Goal: Task Accomplishment & Management: Manage account settings

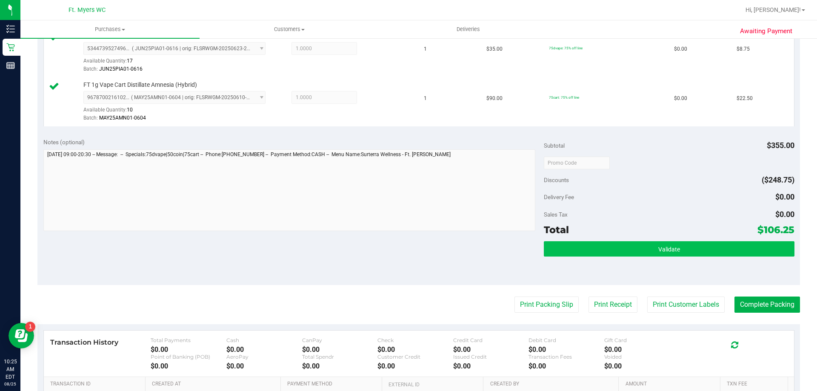
scroll to position [468, 0]
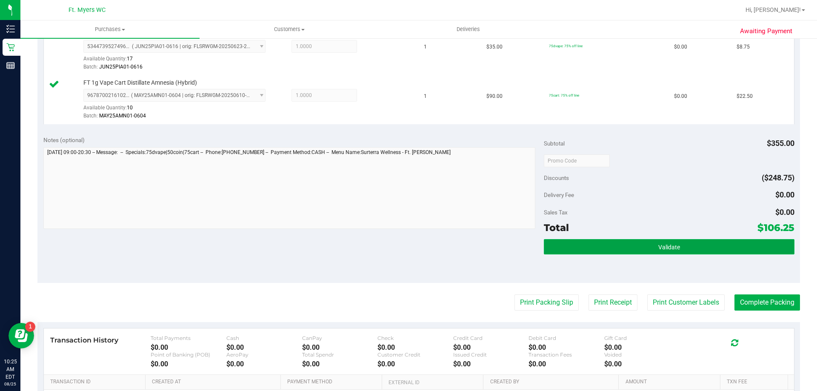
click at [609, 250] on button "Validate" at bounding box center [668, 246] width 250 height 15
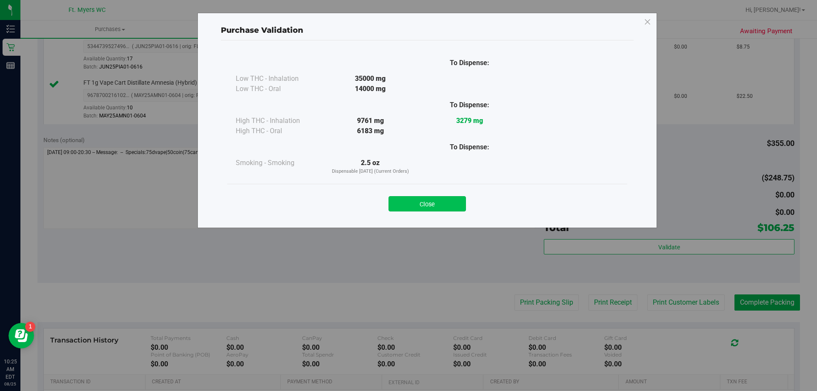
click at [430, 204] on button "Close" at bounding box center [426, 203] width 77 height 15
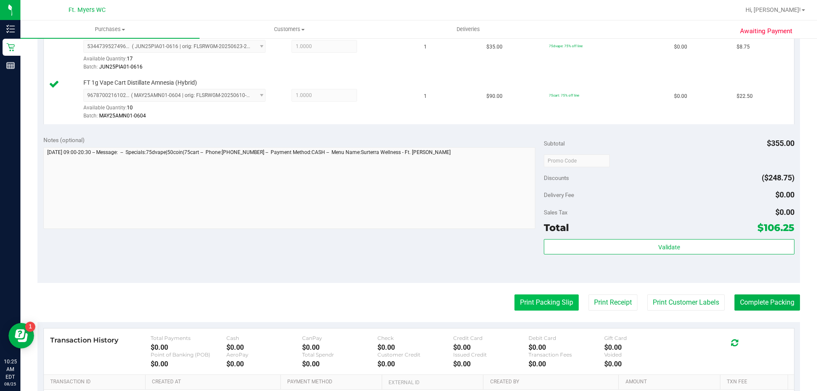
click at [523, 301] on button "Print Packing Slip" at bounding box center [546, 302] width 64 height 16
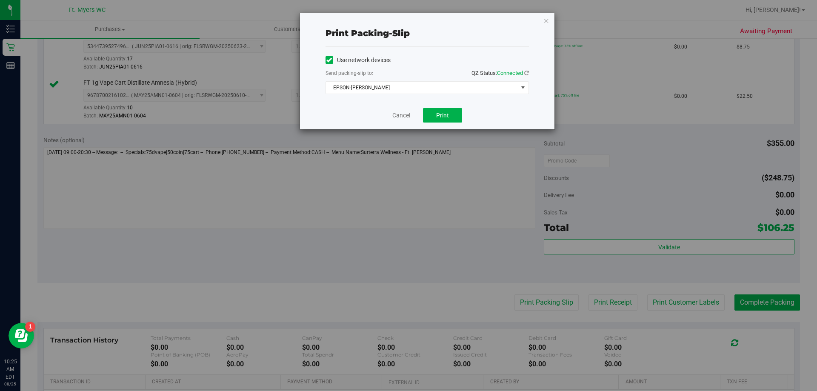
click at [396, 116] on link "Cancel" at bounding box center [401, 115] width 18 height 9
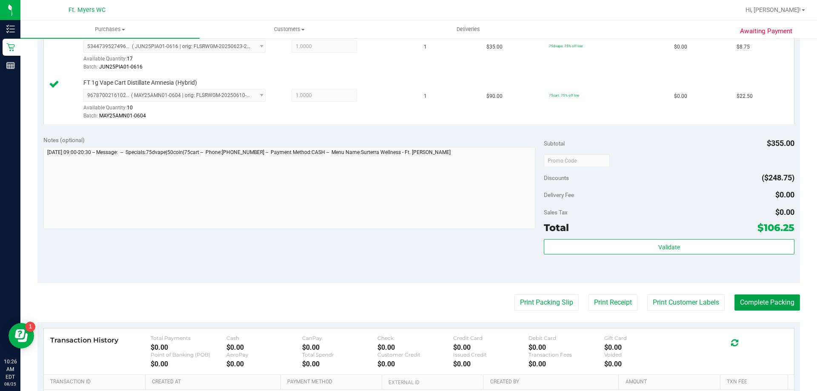
click at [768, 304] on button "Complete Packing" at bounding box center [766, 302] width 65 height 16
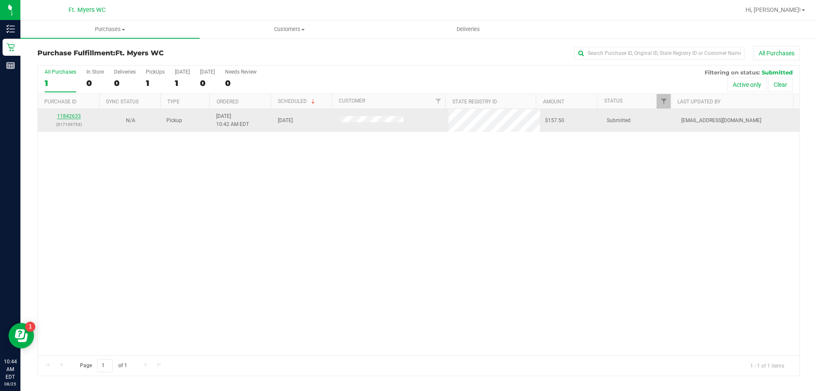
click at [72, 115] on link "11842633" at bounding box center [69, 116] width 24 height 6
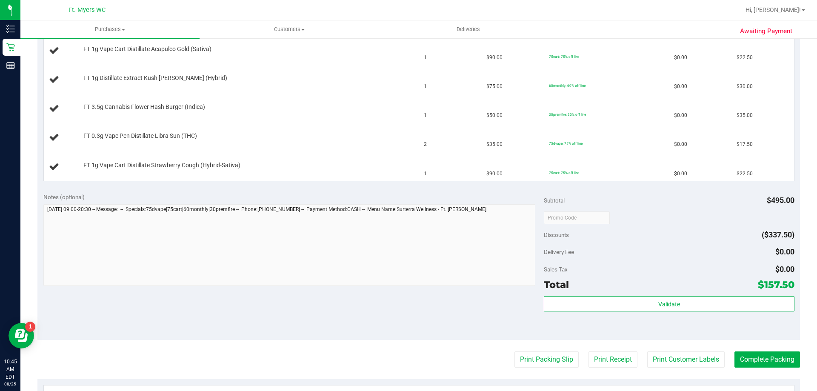
scroll to position [298, 0]
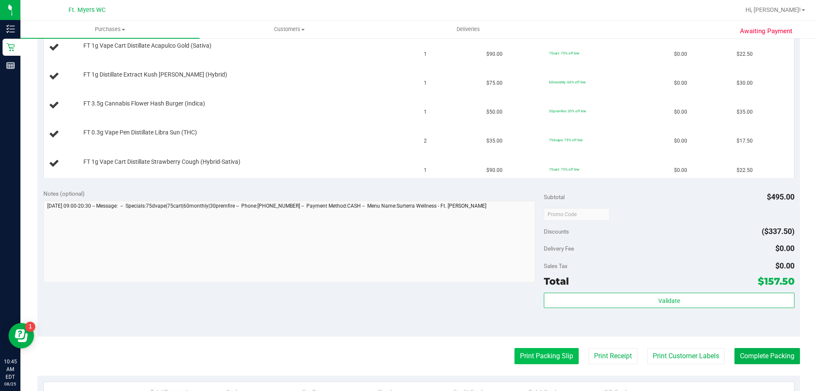
click at [541, 353] on button "Print Packing Slip" at bounding box center [546, 356] width 64 height 16
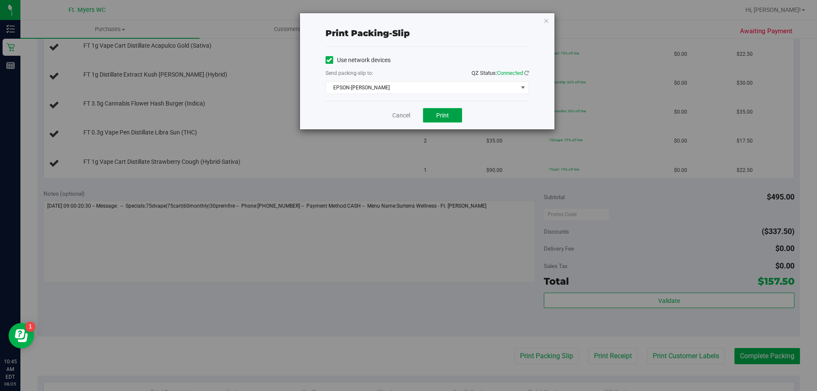
click at [441, 118] on span "Print" at bounding box center [442, 115] width 13 height 7
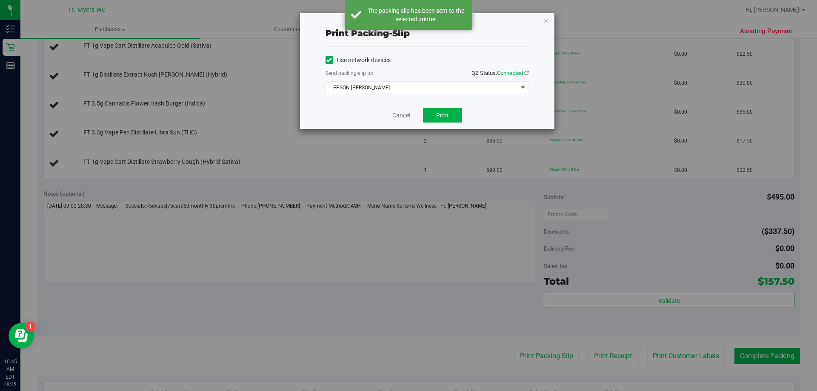
click at [395, 113] on link "Cancel" at bounding box center [401, 115] width 18 height 9
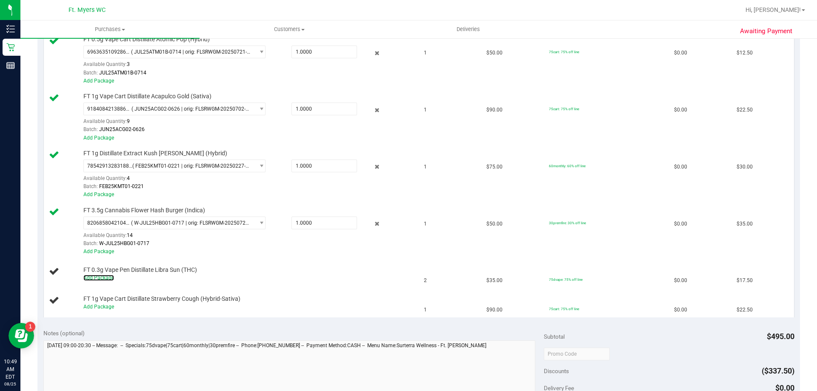
drag, startPoint x: 96, startPoint y: 276, endPoint x: 107, endPoint y: 295, distance: 22.0
click at [96, 276] on link "Add Package" at bounding box center [98, 278] width 31 height 6
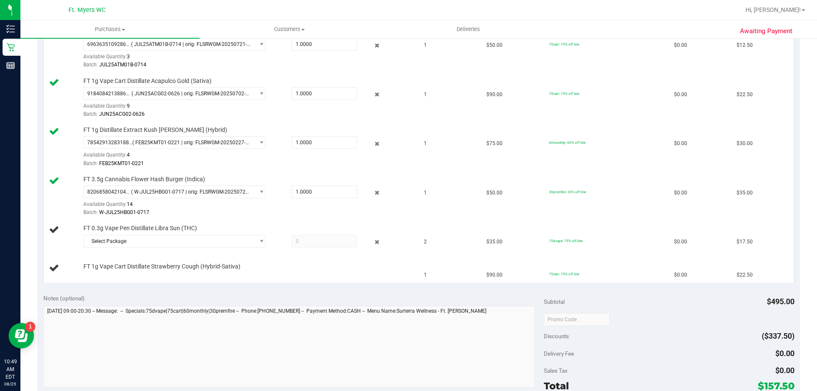
click at [106, 293] on div "Notes (optional) Subtotal $495.00 Discounts ($337.50) Delivery Fee $0.00 Sales …" at bounding box center [418, 364] width 762 height 153
click at [128, 239] on span "Select Package" at bounding box center [169, 241] width 171 height 12
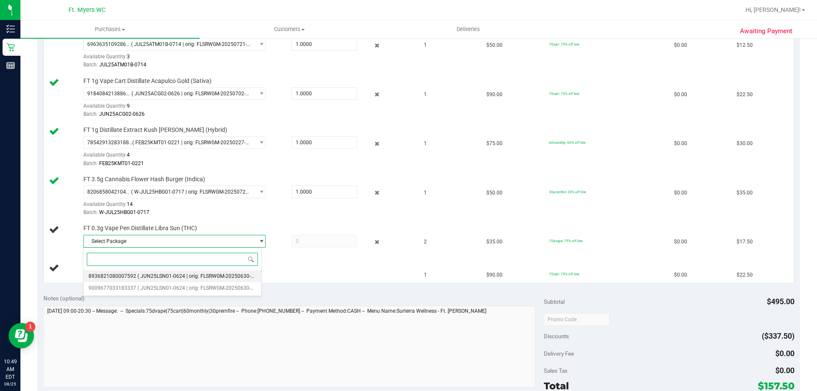
click at [170, 276] on span "( JUN25LSN01-0624 | orig: FLSRWGM-20250630-2441 )" at bounding box center [201, 276] width 128 height 6
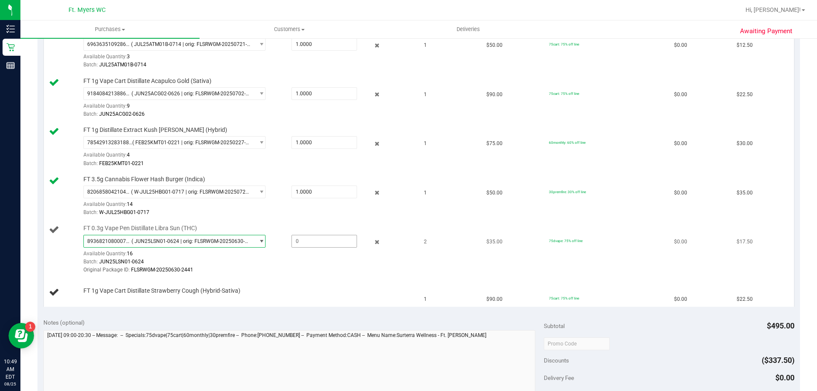
click at [292, 240] on span at bounding box center [323, 241] width 65 height 13
type input "2"
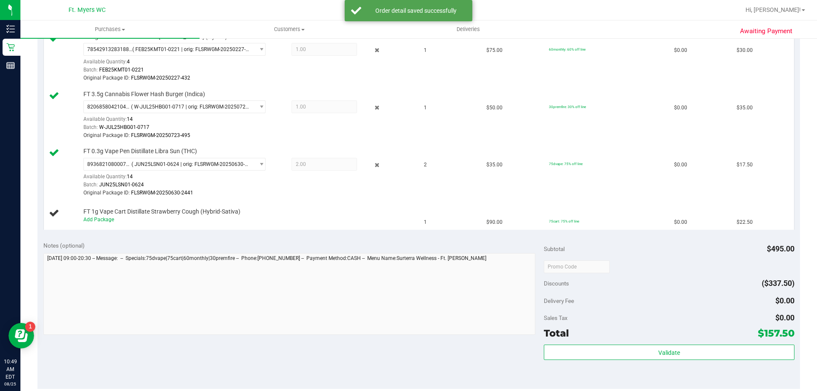
scroll to position [425, 0]
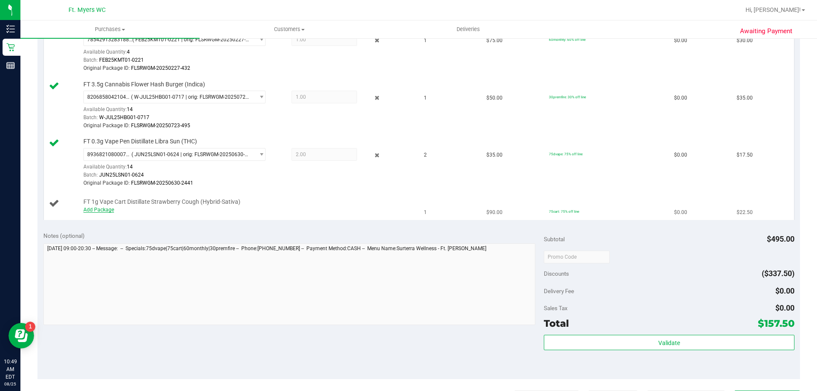
click at [110, 211] on link "Add Package" at bounding box center [98, 210] width 31 height 6
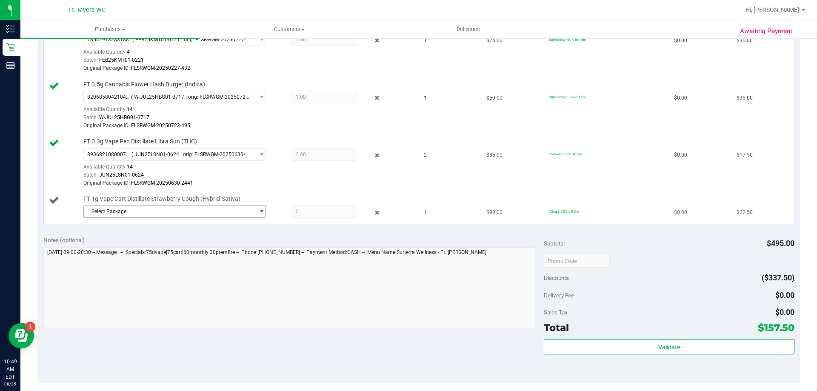
click at [115, 211] on span "Select Package" at bounding box center [169, 211] width 171 height 12
click at [121, 246] on span "9201948654423375" at bounding box center [112, 247] width 48 height 6
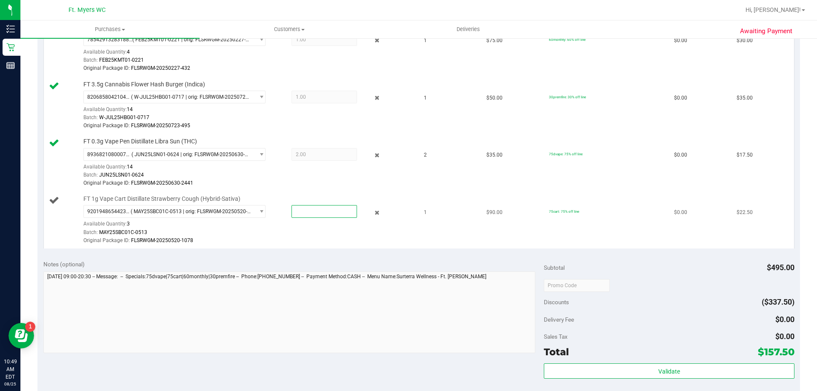
click at [299, 207] on span at bounding box center [323, 211] width 65 height 13
type input "1"
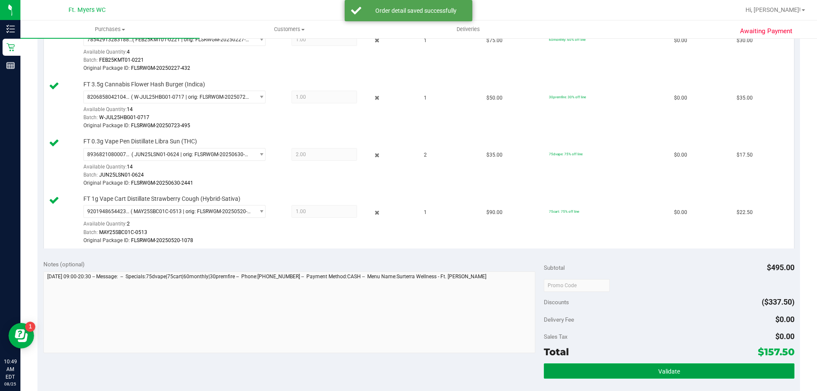
click at [634, 370] on button "Validate" at bounding box center [668, 370] width 250 height 15
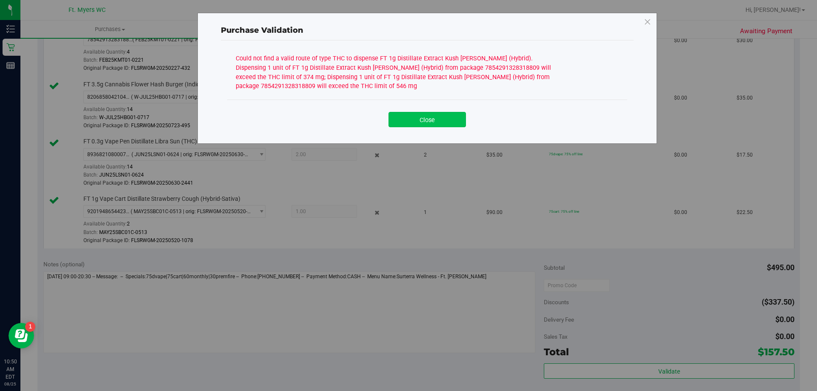
click at [431, 122] on button "Close" at bounding box center [426, 119] width 77 height 15
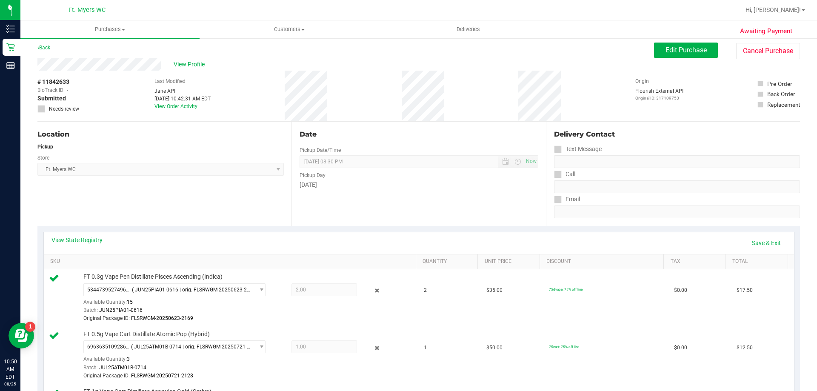
scroll to position [0, 0]
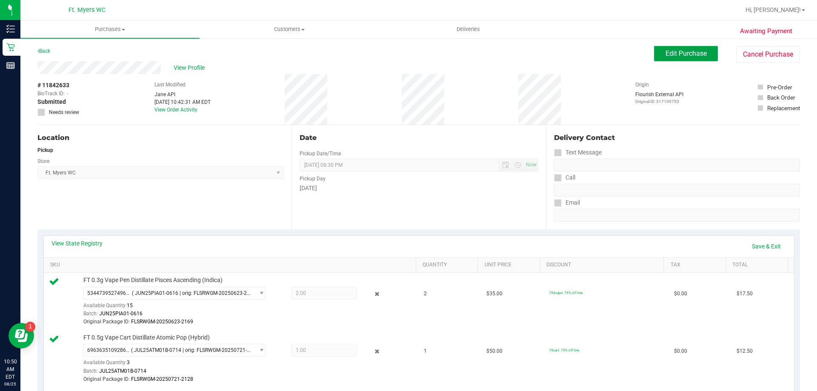
click at [683, 51] on span "Edit Purchase" at bounding box center [685, 53] width 41 height 8
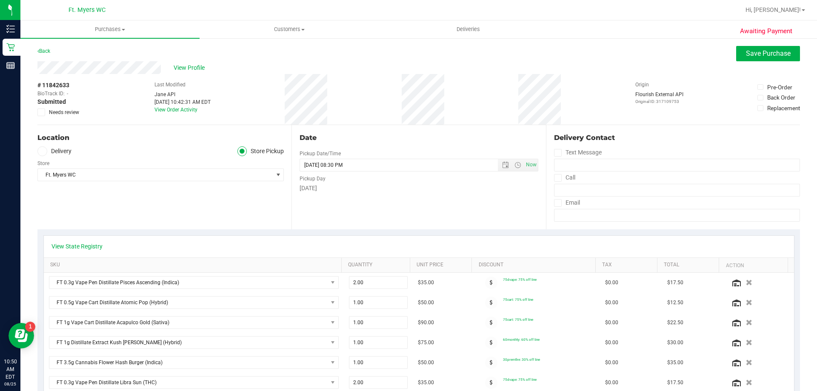
click at [44, 113] on span at bounding box center [41, 112] width 8 height 8
click at [0, 0] on input "Needs review" at bounding box center [0, 0] width 0 height 0
drag, startPoint x: 750, startPoint y: 52, endPoint x: 719, endPoint y: 41, distance: 33.5
click at [751, 52] on span "Save Purchase" at bounding box center [768, 53] width 45 height 8
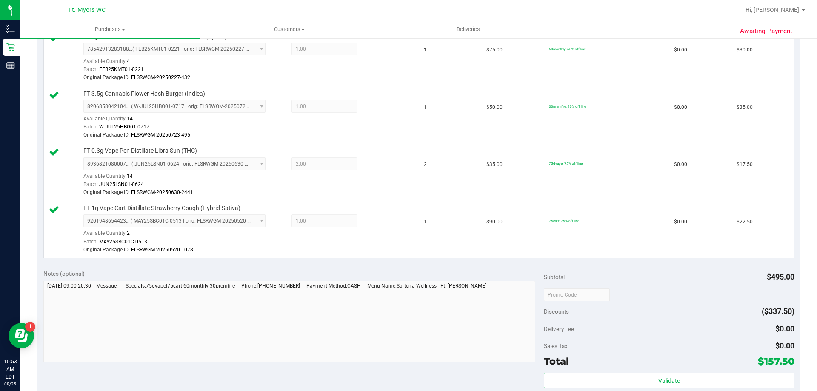
scroll to position [468, 0]
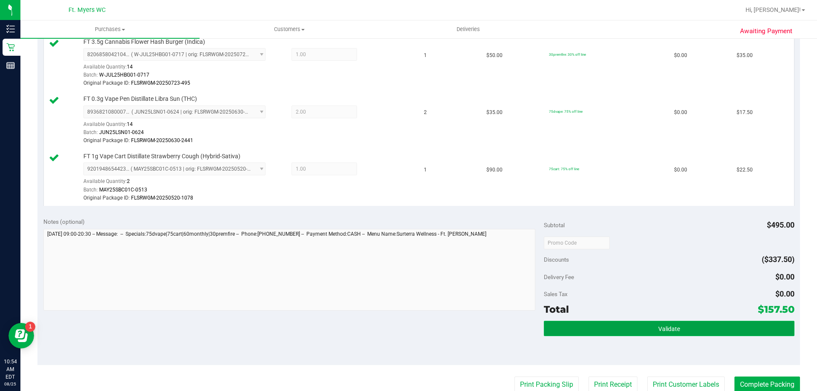
click at [654, 333] on button "Validate" at bounding box center [668, 328] width 250 height 15
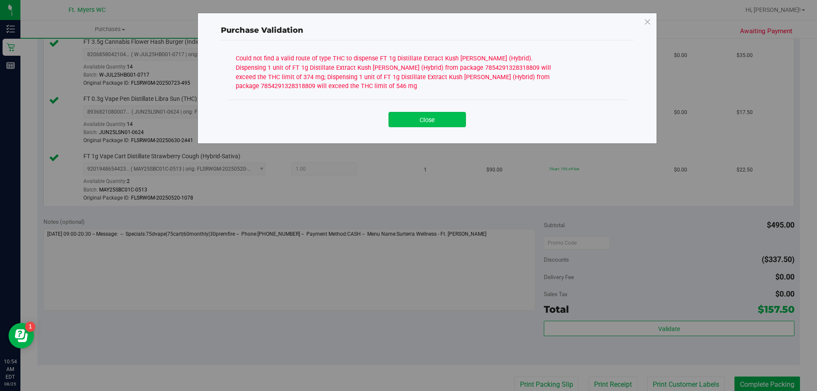
click at [408, 114] on button "Close" at bounding box center [426, 119] width 77 height 15
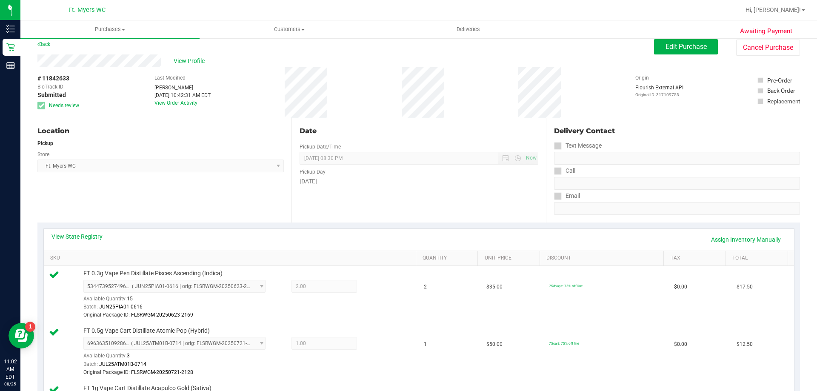
scroll to position [0, 0]
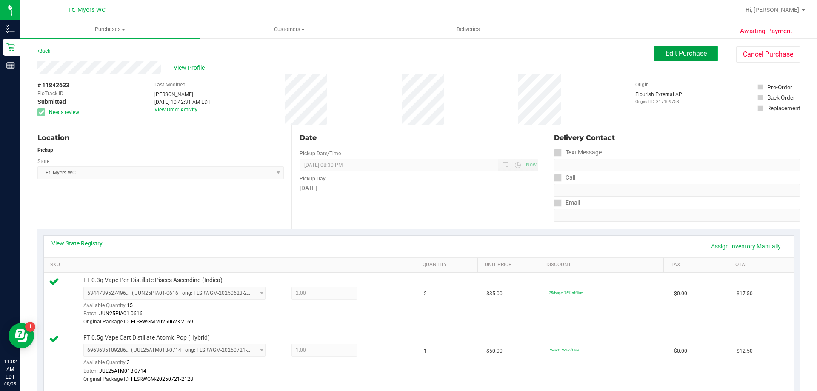
click at [683, 55] on span "Edit Purchase" at bounding box center [685, 53] width 41 height 8
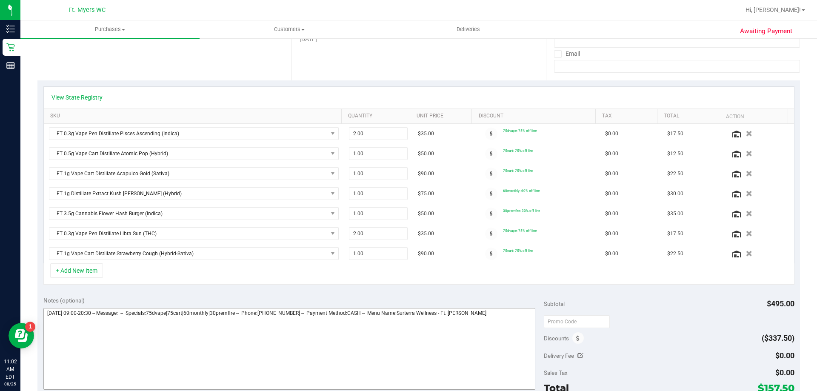
scroll to position [170, 0]
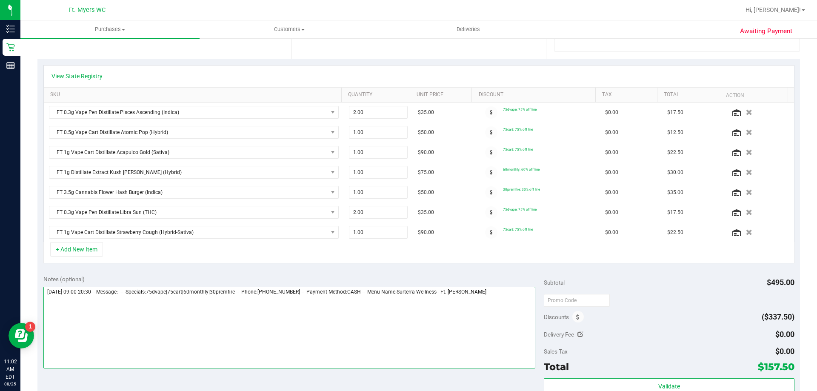
click at [483, 298] on textarea at bounding box center [289, 328] width 492 height 82
click at [101, 298] on textarea at bounding box center [289, 328] width 492 height 82
click at [161, 299] on textarea at bounding box center [289, 328] width 492 height 82
click at [188, 299] on textarea at bounding box center [289, 328] width 492 height 82
click at [297, 299] on textarea at bounding box center [289, 328] width 492 height 82
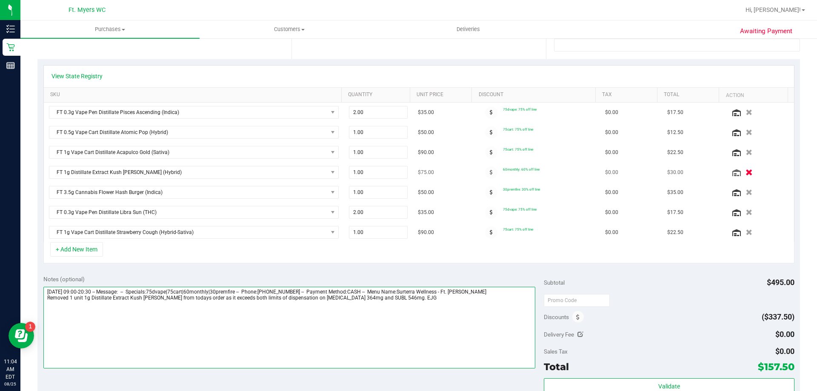
type textarea "[DATE] 09:00-20:30 -- Message: -- Specials:75dvape|75cart|60monthly|30premfire …"
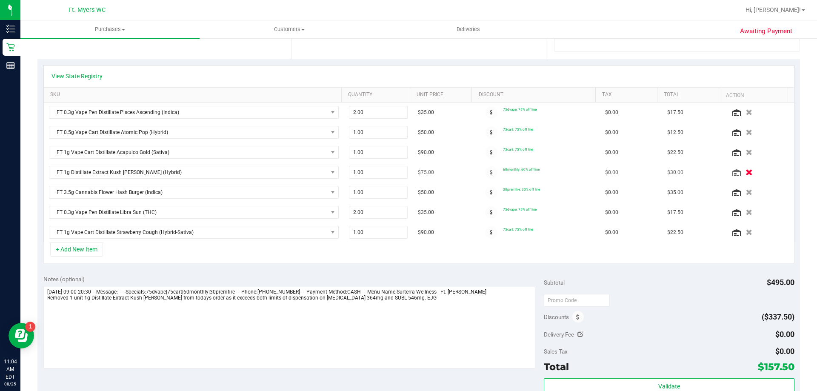
click at [745, 171] on icon "button" at bounding box center [748, 172] width 7 height 6
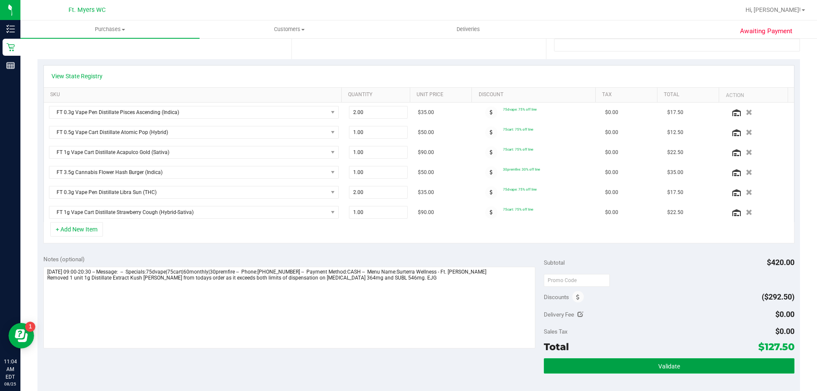
click at [629, 361] on button "Validate" at bounding box center [668, 365] width 250 height 15
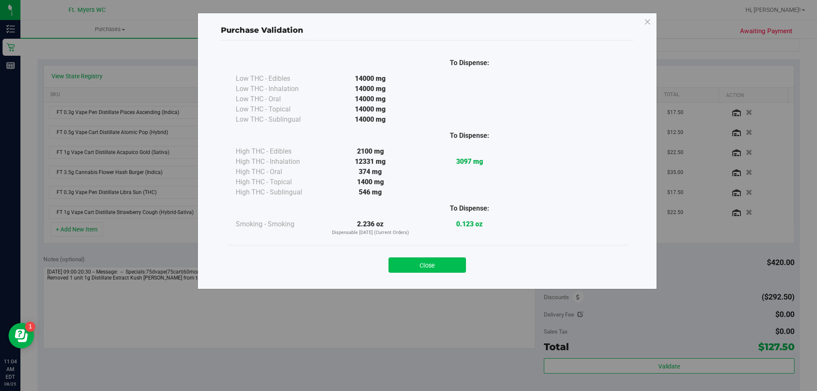
click at [429, 259] on button "Close" at bounding box center [426, 264] width 77 height 15
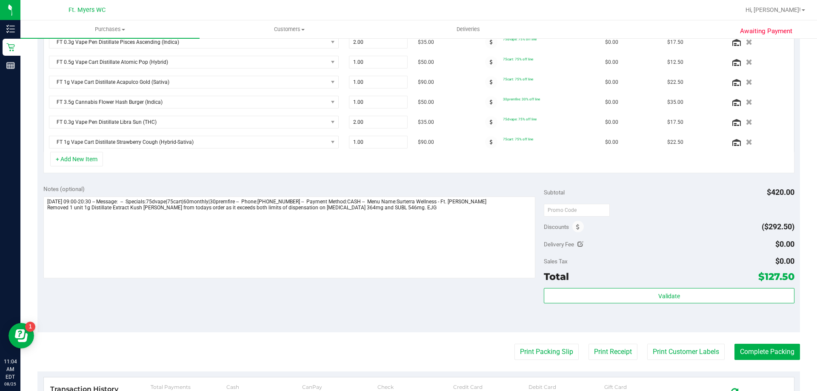
scroll to position [255, 0]
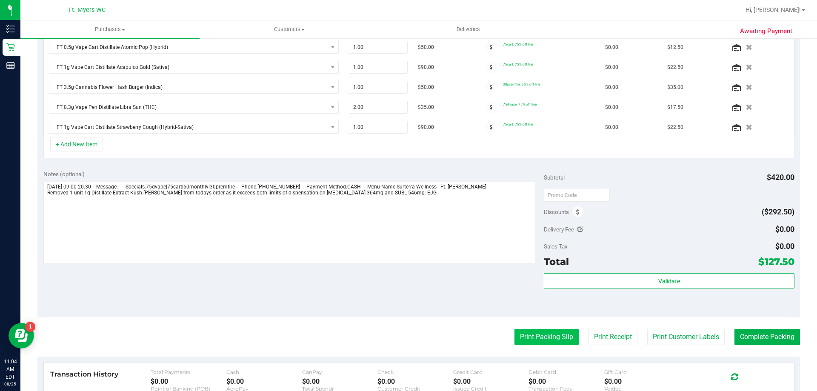
click at [543, 341] on button "Print Packing Slip" at bounding box center [546, 337] width 64 height 16
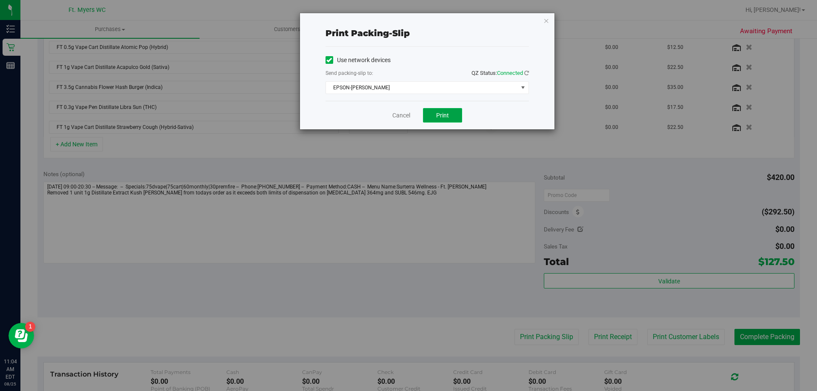
click at [455, 111] on button "Print" at bounding box center [442, 115] width 39 height 14
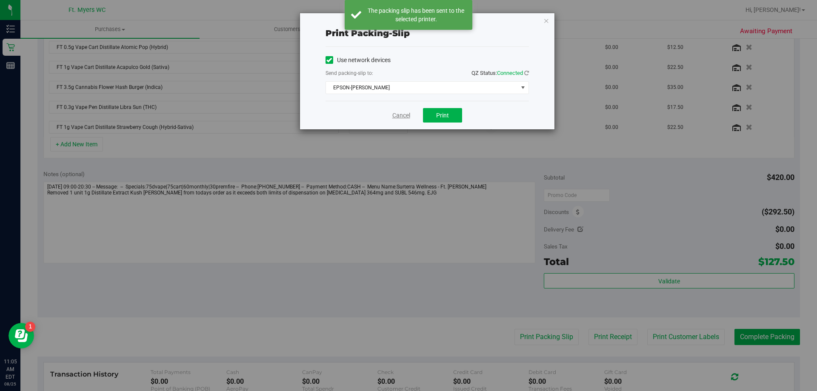
click at [409, 119] on link "Cancel" at bounding box center [401, 115] width 18 height 9
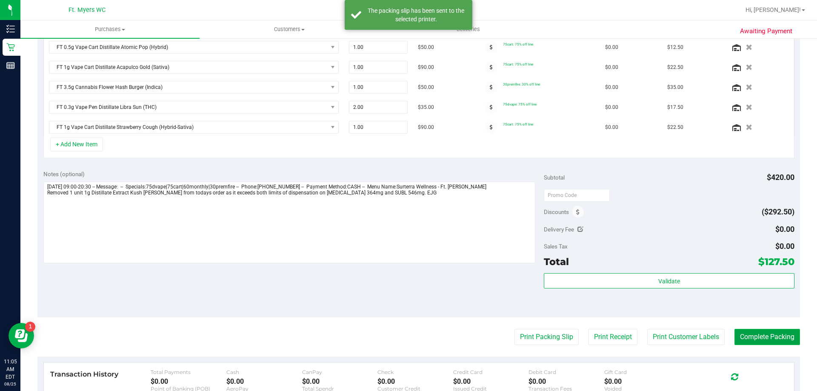
click at [758, 338] on button "Complete Packing" at bounding box center [766, 337] width 65 height 16
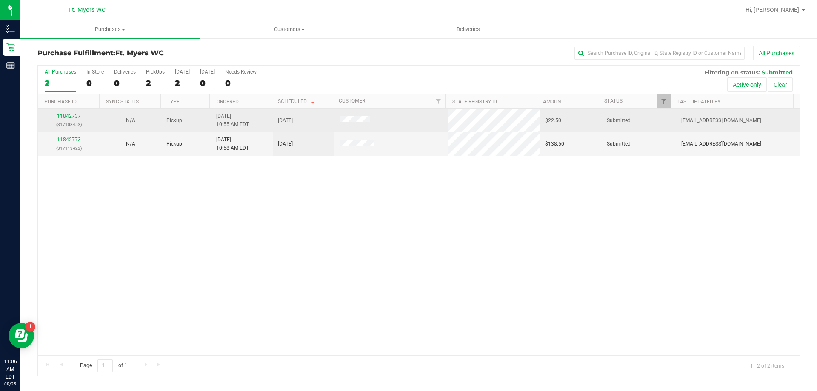
click at [75, 117] on link "11842737" at bounding box center [69, 116] width 24 height 6
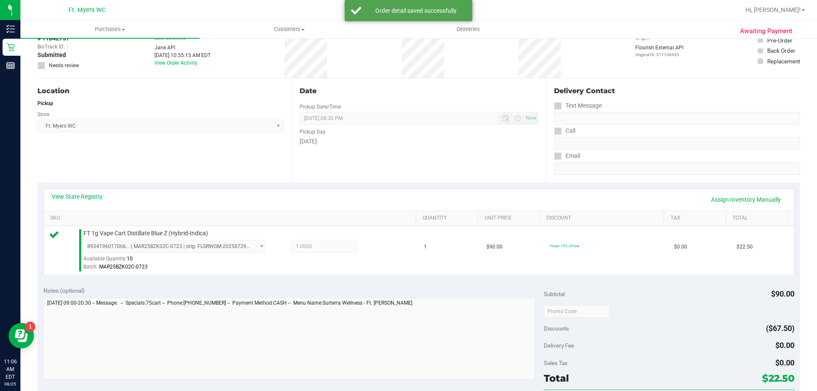
scroll to position [128, 0]
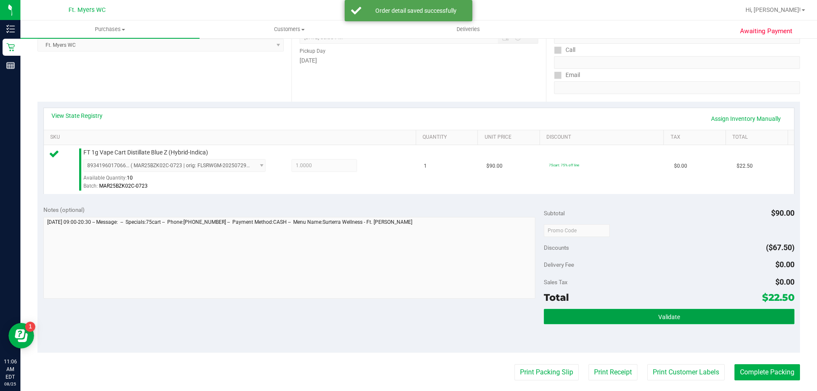
click at [676, 319] on button "Validate" at bounding box center [668, 316] width 250 height 15
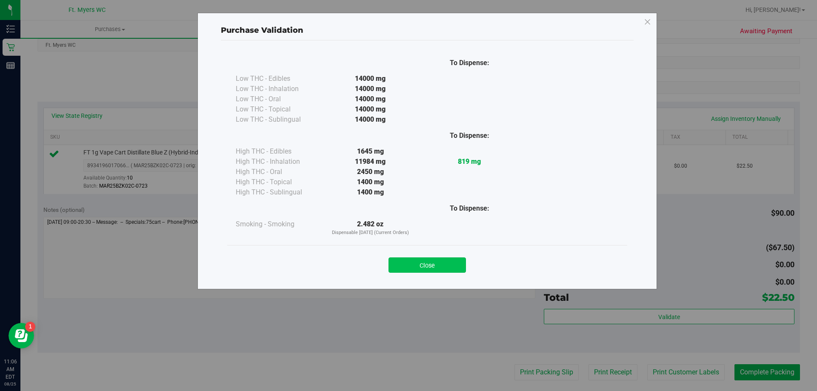
click at [415, 262] on button "Close" at bounding box center [426, 264] width 77 height 15
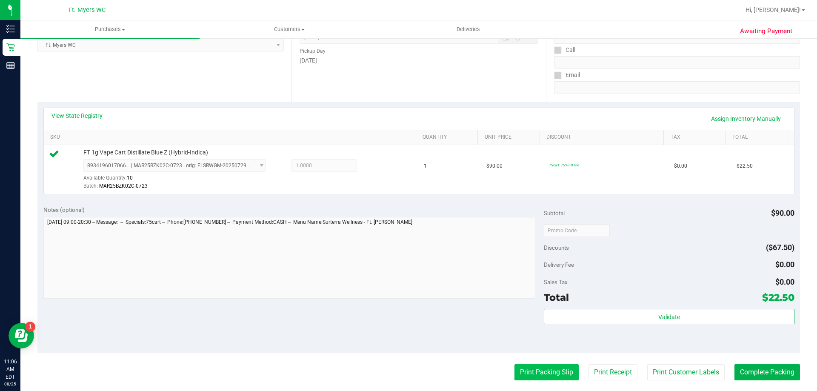
click at [531, 365] on button "Print Packing Slip" at bounding box center [546, 372] width 64 height 16
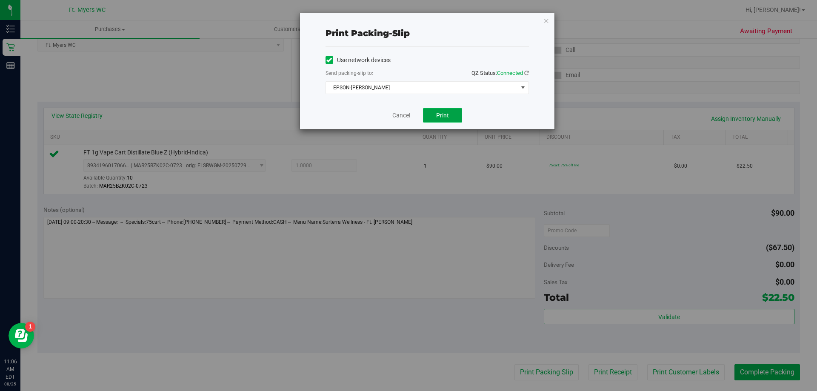
click at [443, 112] on span "Print" at bounding box center [442, 115] width 13 height 7
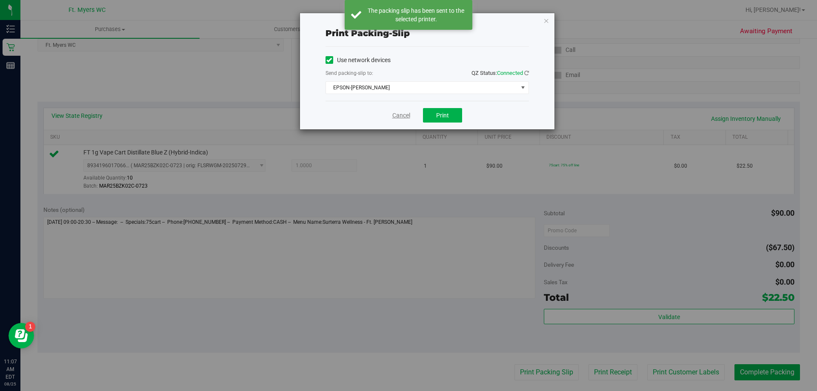
click at [392, 114] on link "Cancel" at bounding box center [401, 115] width 18 height 9
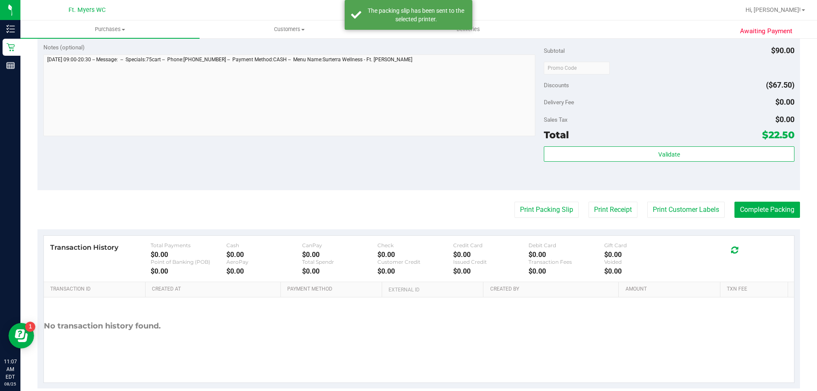
scroll to position [298, 0]
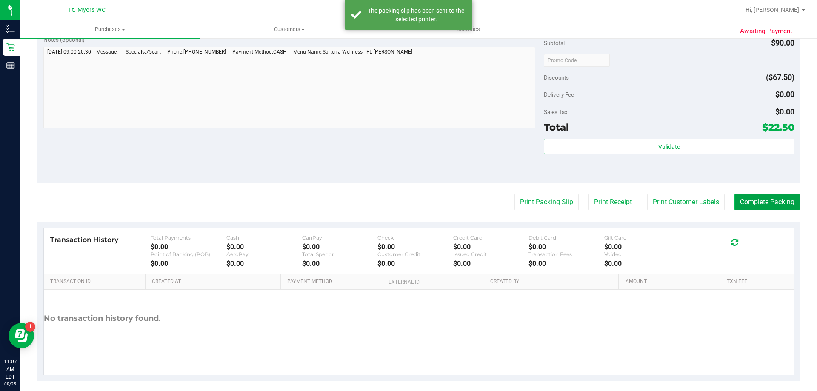
click at [758, 205] on button "Complete Packing" at bounding box center [766, 202] width 65 height 16
